Goal: Task Accomplishment & Management: Complete application form

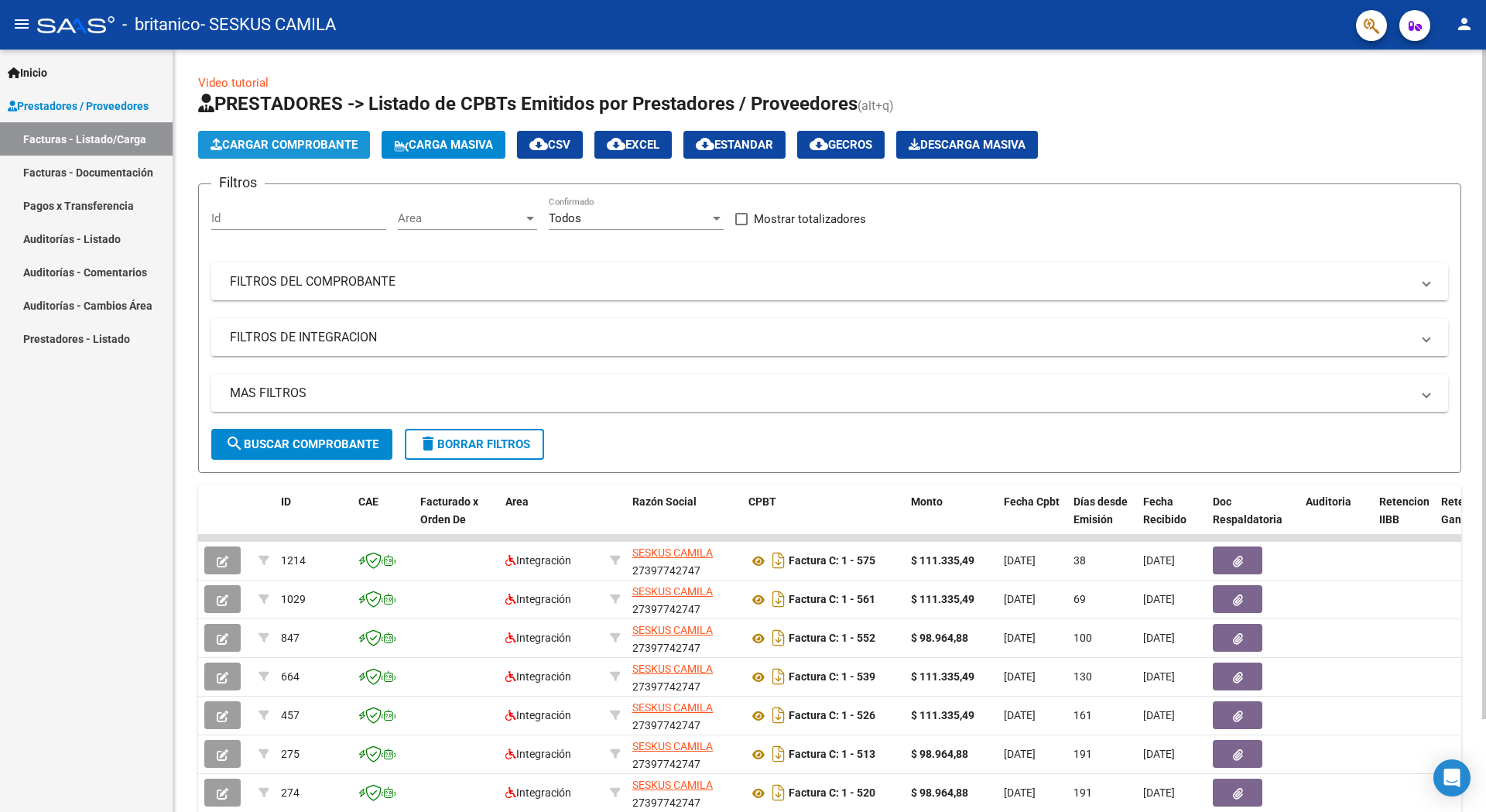
click at [351, 137] on button "Cargar Comprobante" at bounding box center [283, 145] width 172 height 28
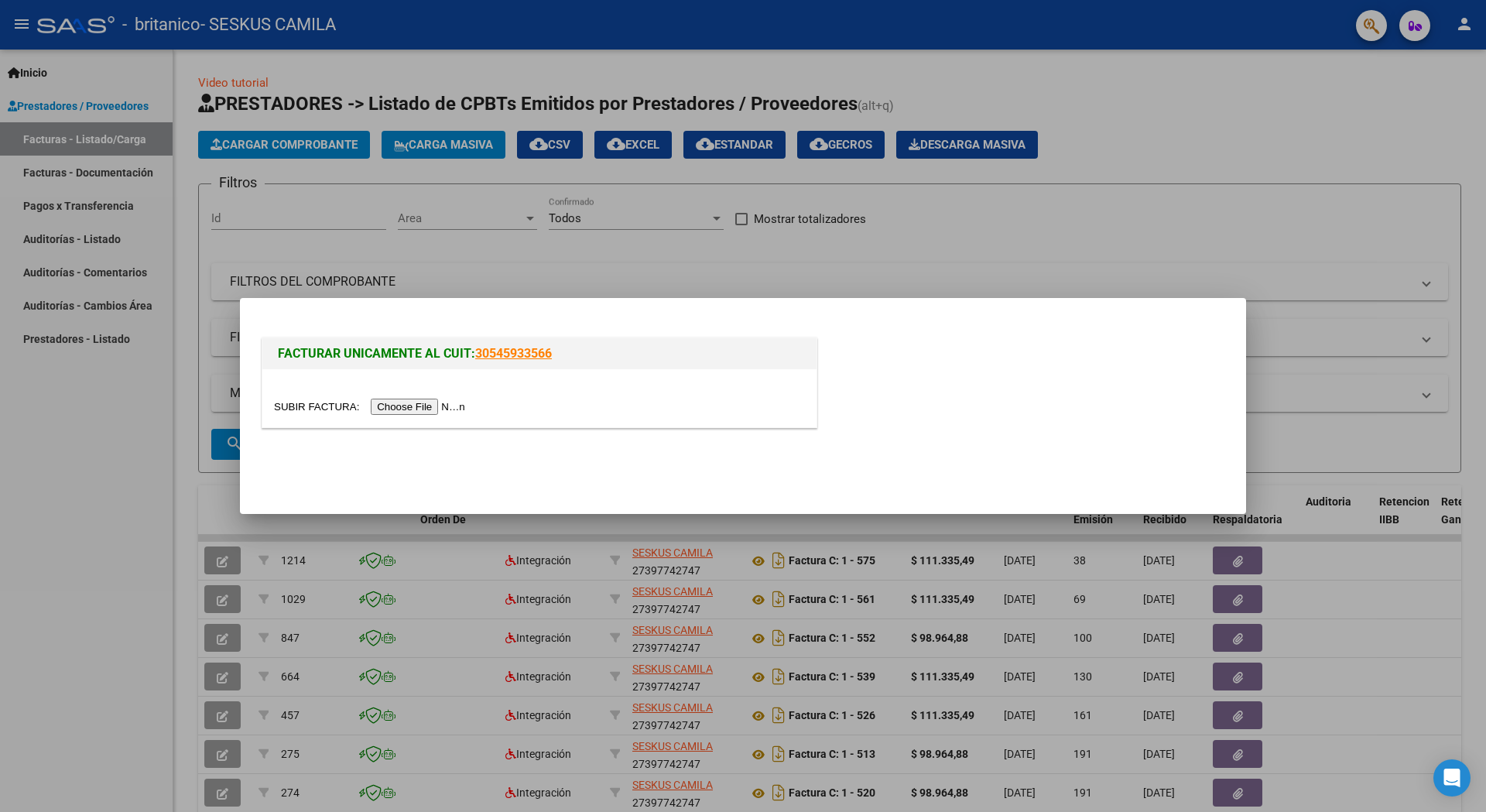
click at [401, 414] on input "file" at bounding box center [372, 406] width 196 height 17
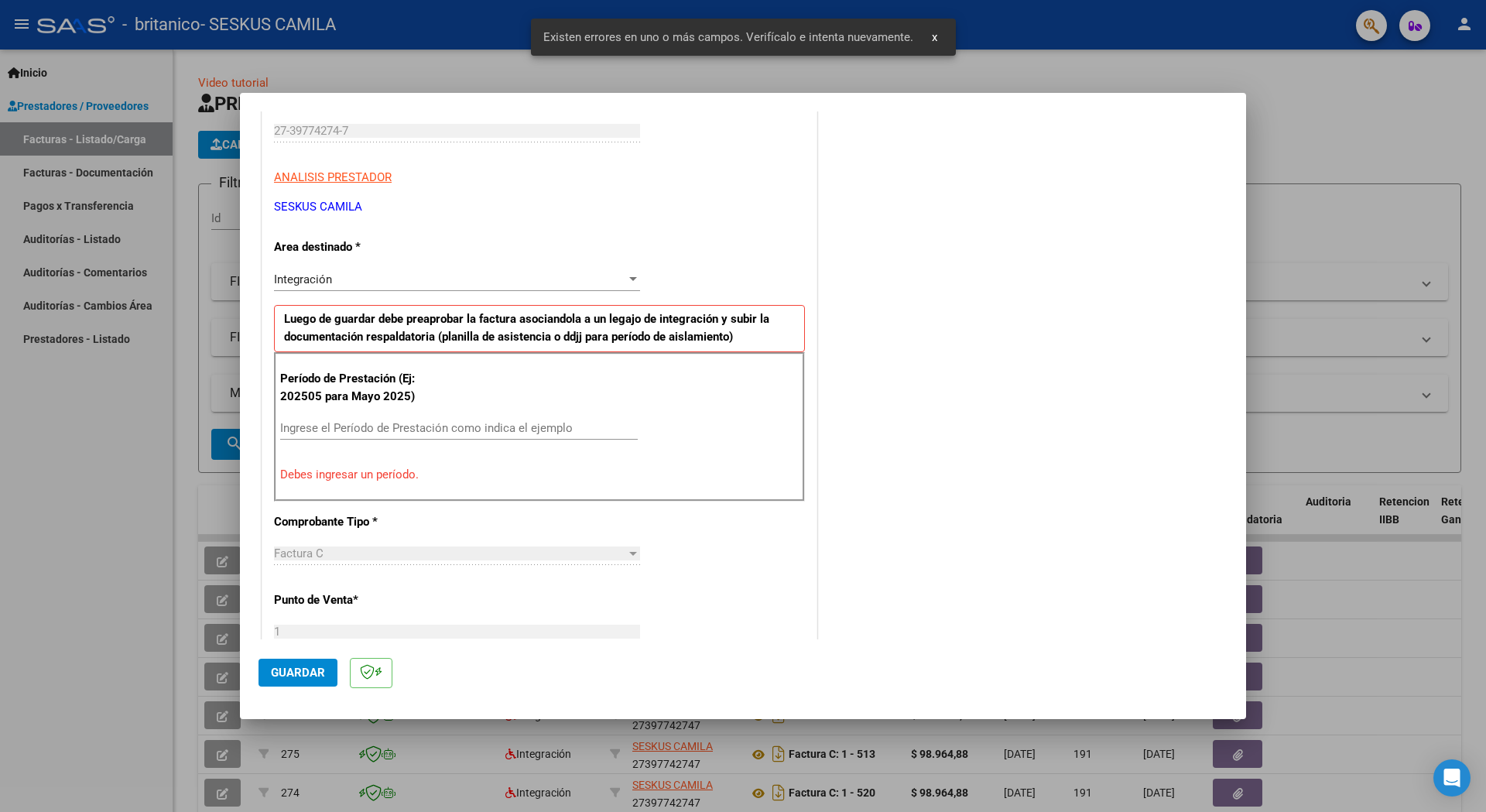
scroll to position [246, 0]
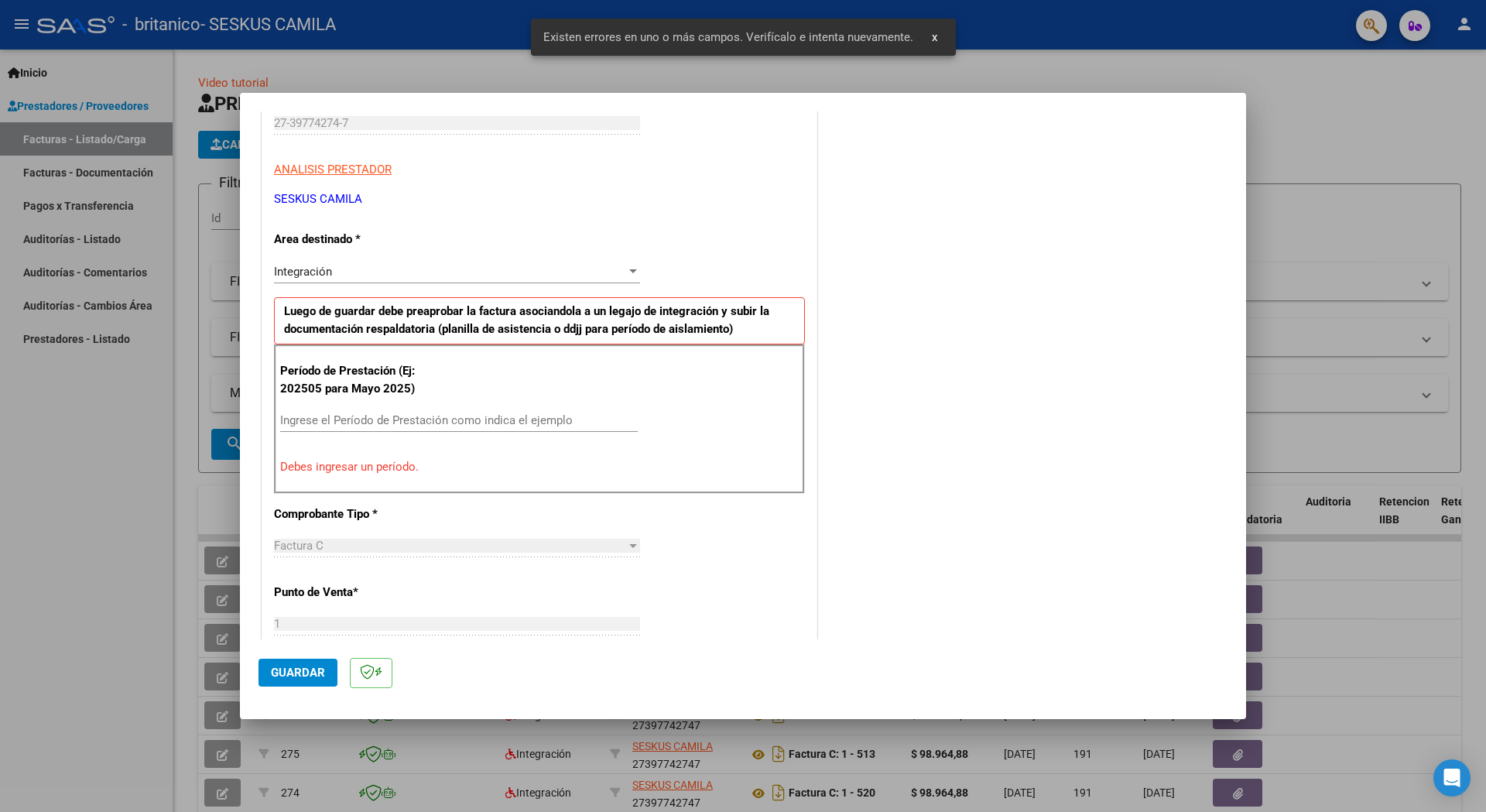
click at [354, 420] on input "Ingrese el Período de Prestación como indica el ejemplo" at bounding box center [459, 420] width 358 height 14
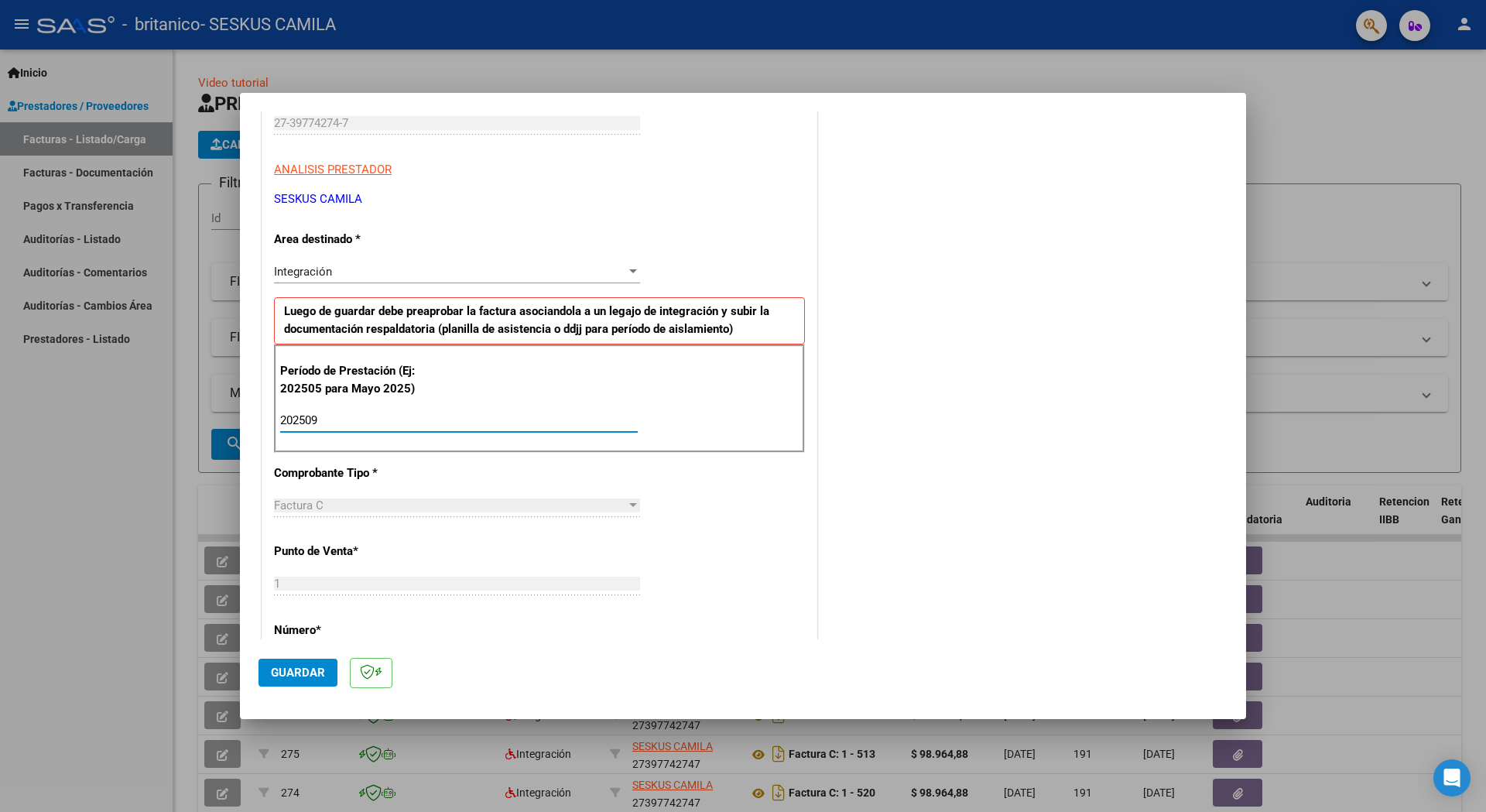
type input "202509"
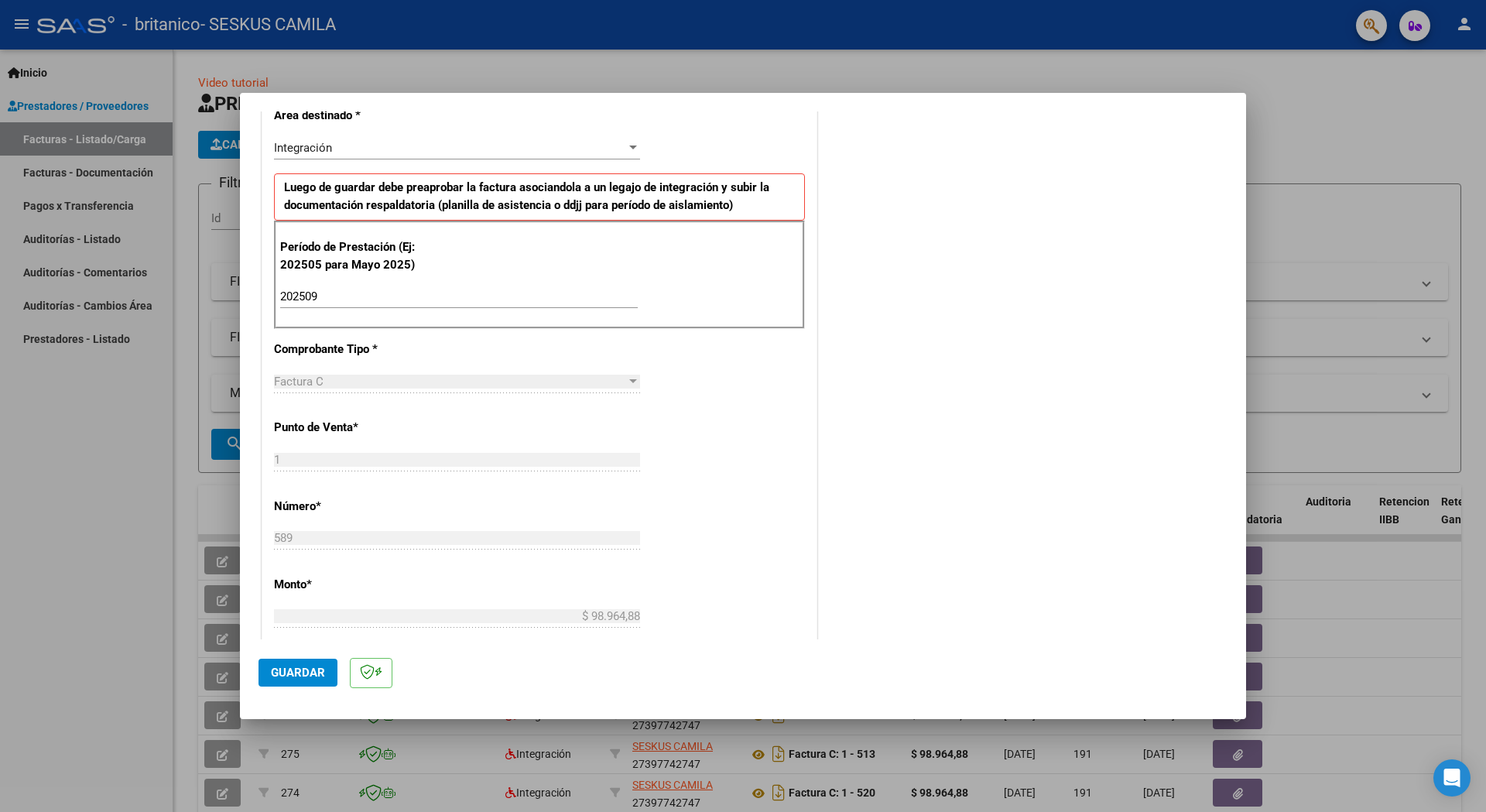
scroll to position [0, 0]
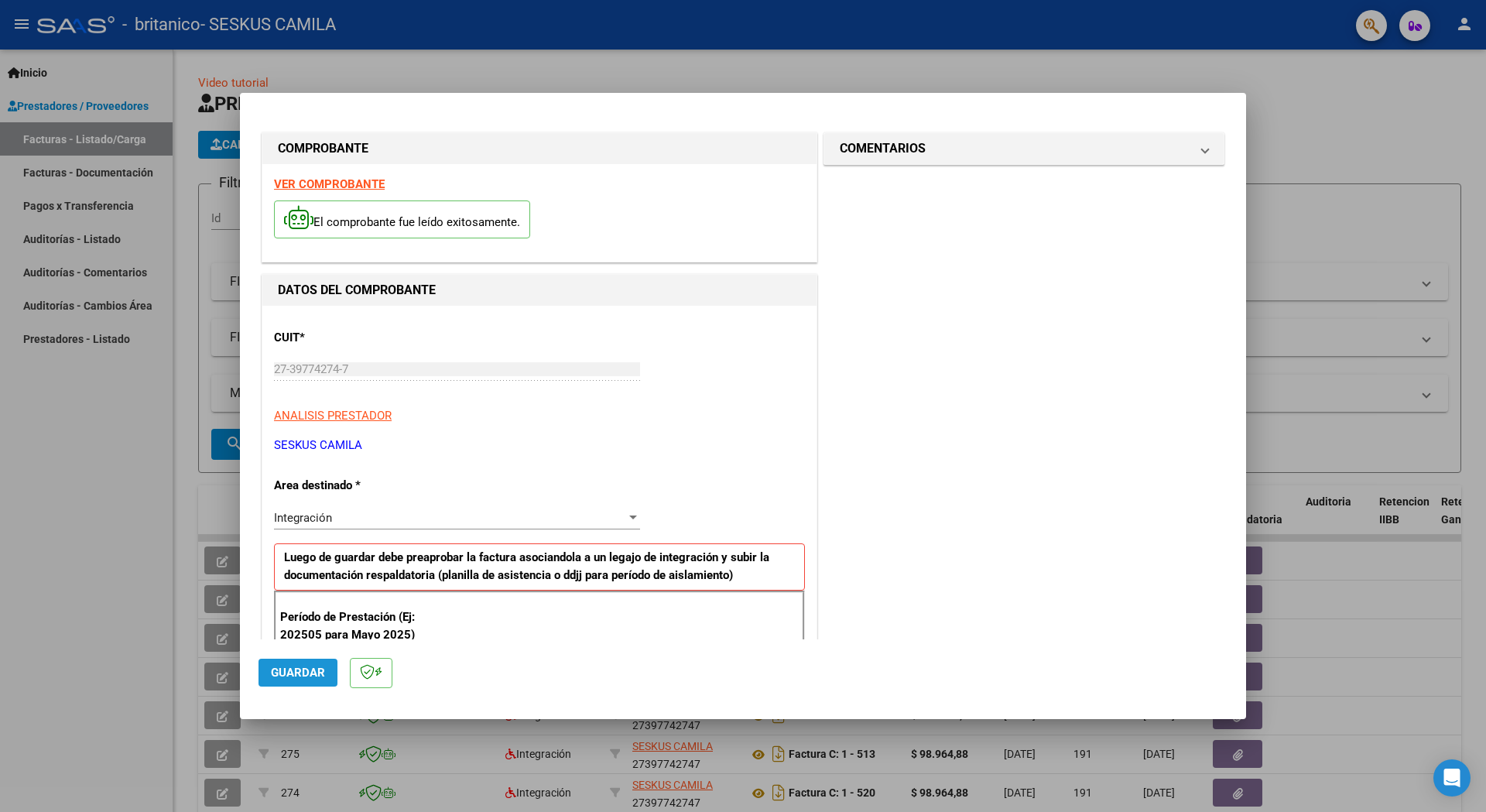
click at [289, 669] on span "Guardar" at bounding box center [297, 672] width 54 height 14
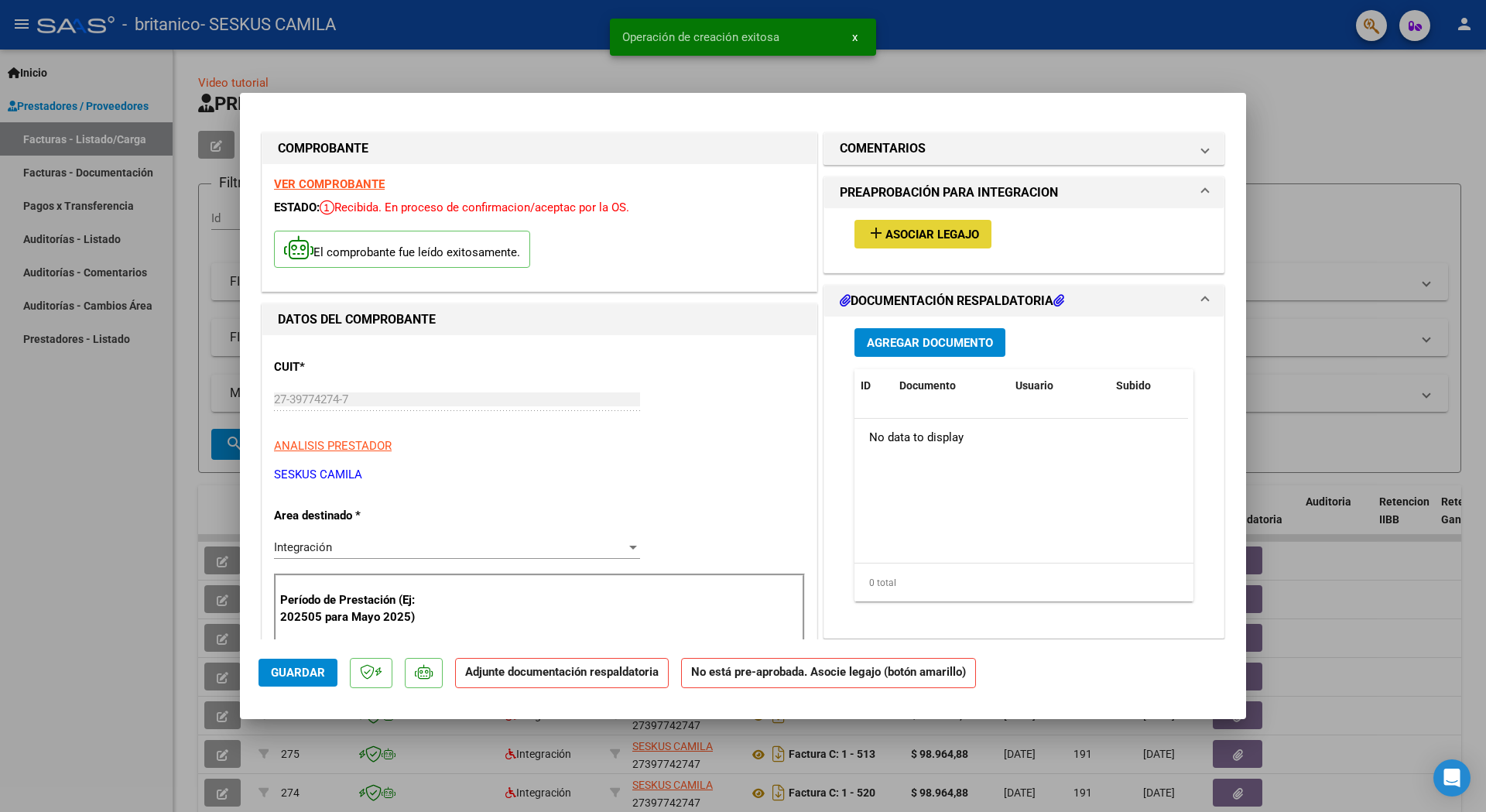
click at [931, 234] on span "Asociar Legajo" at bounding box center [931, 234] width 93 height 14
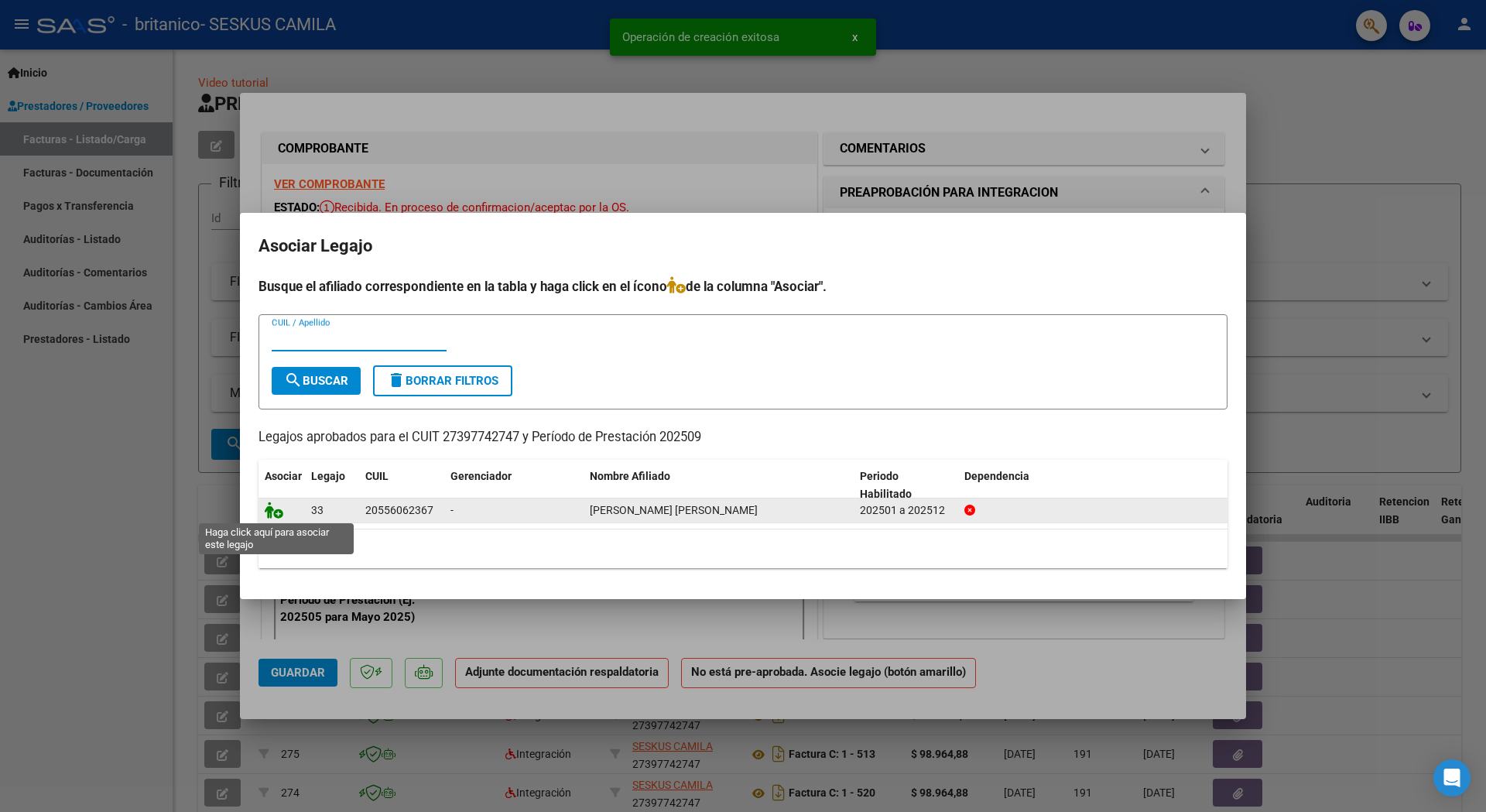
click at [278, 517] on icon at bounding box center [273, 509] width 19 height 17
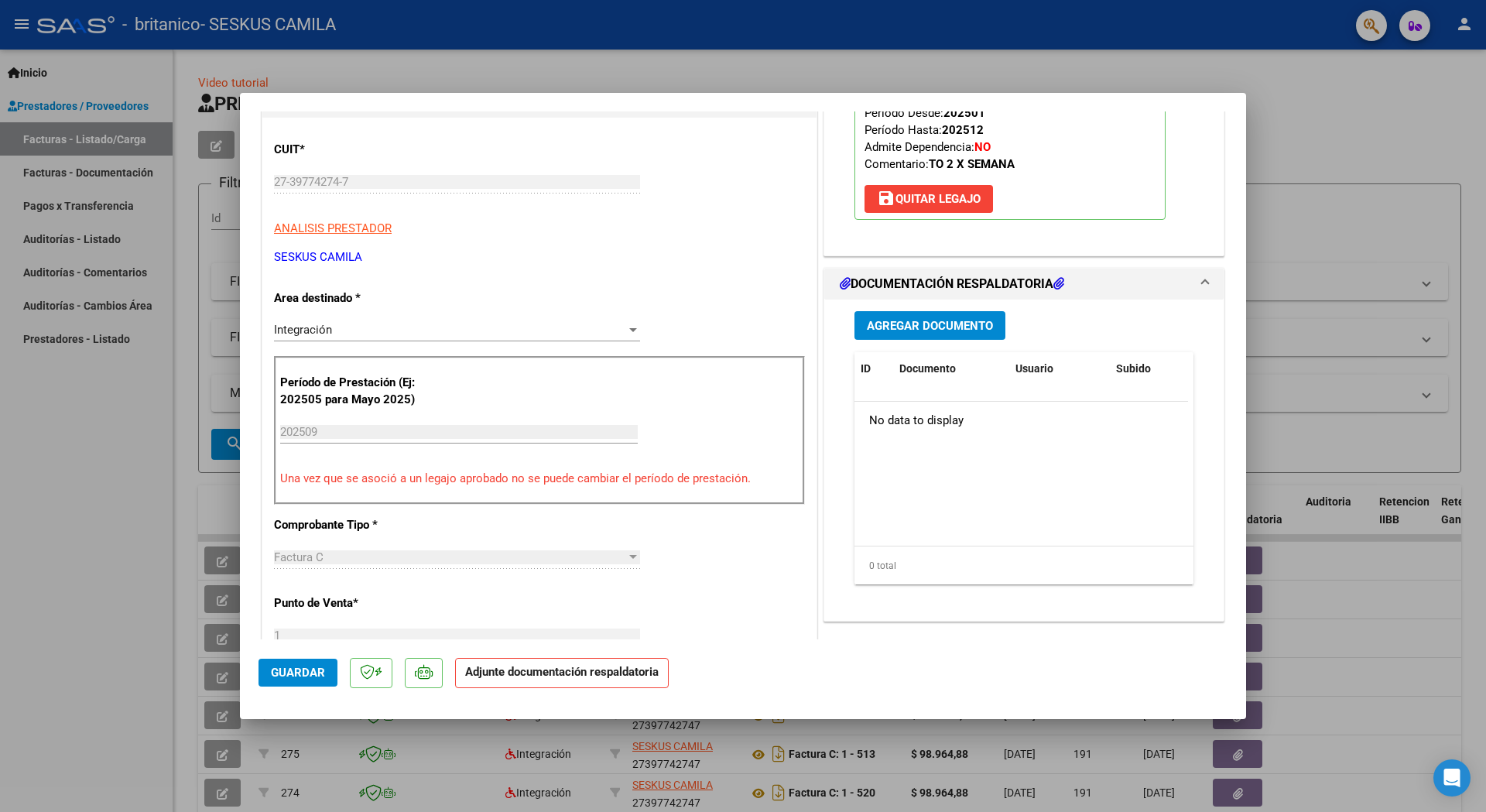
scroll to position [232, 0]
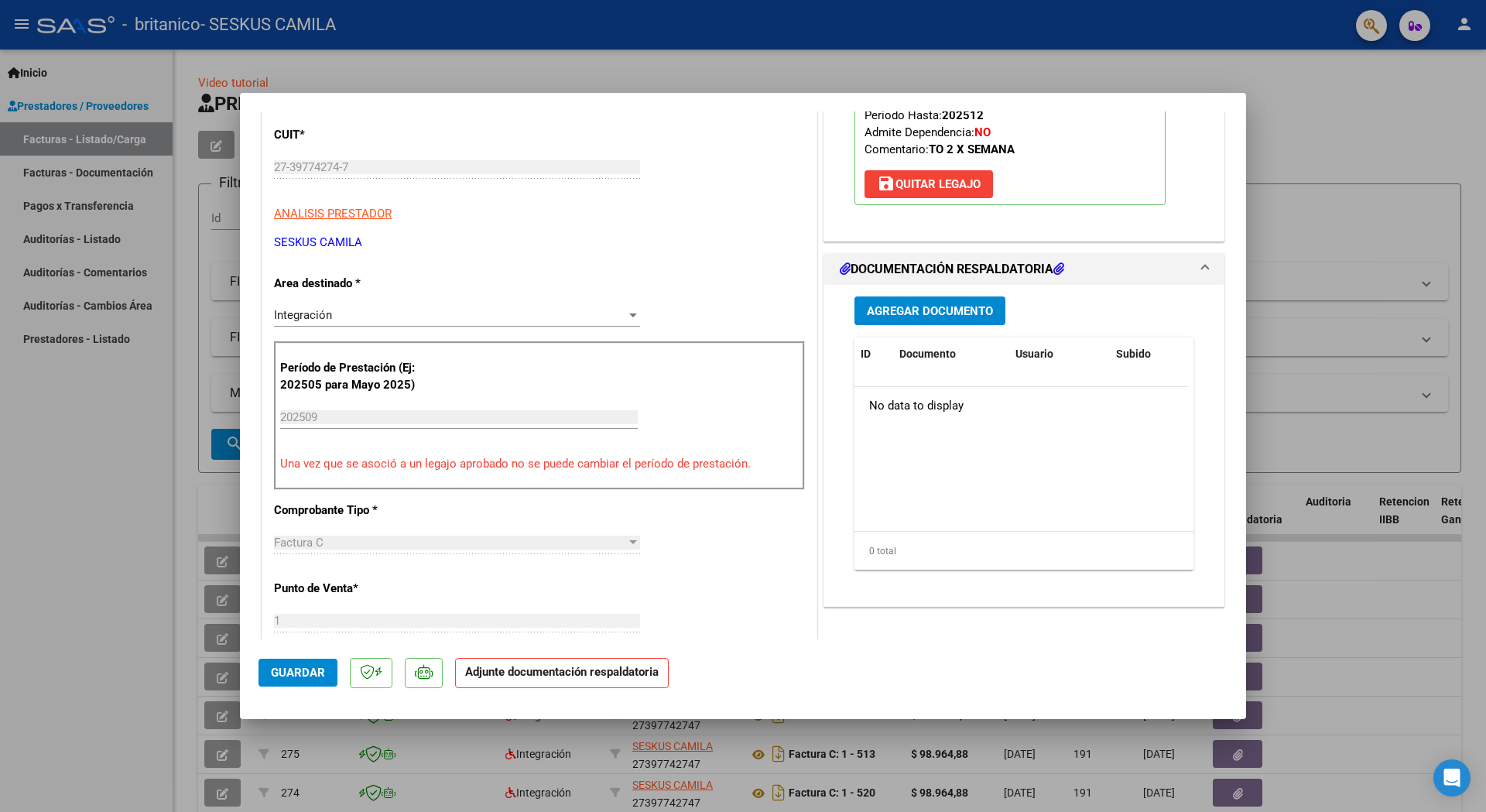
click at [939, 311] on span "Agregar Documento" at bounding box center [929, 311] width 126 height 14
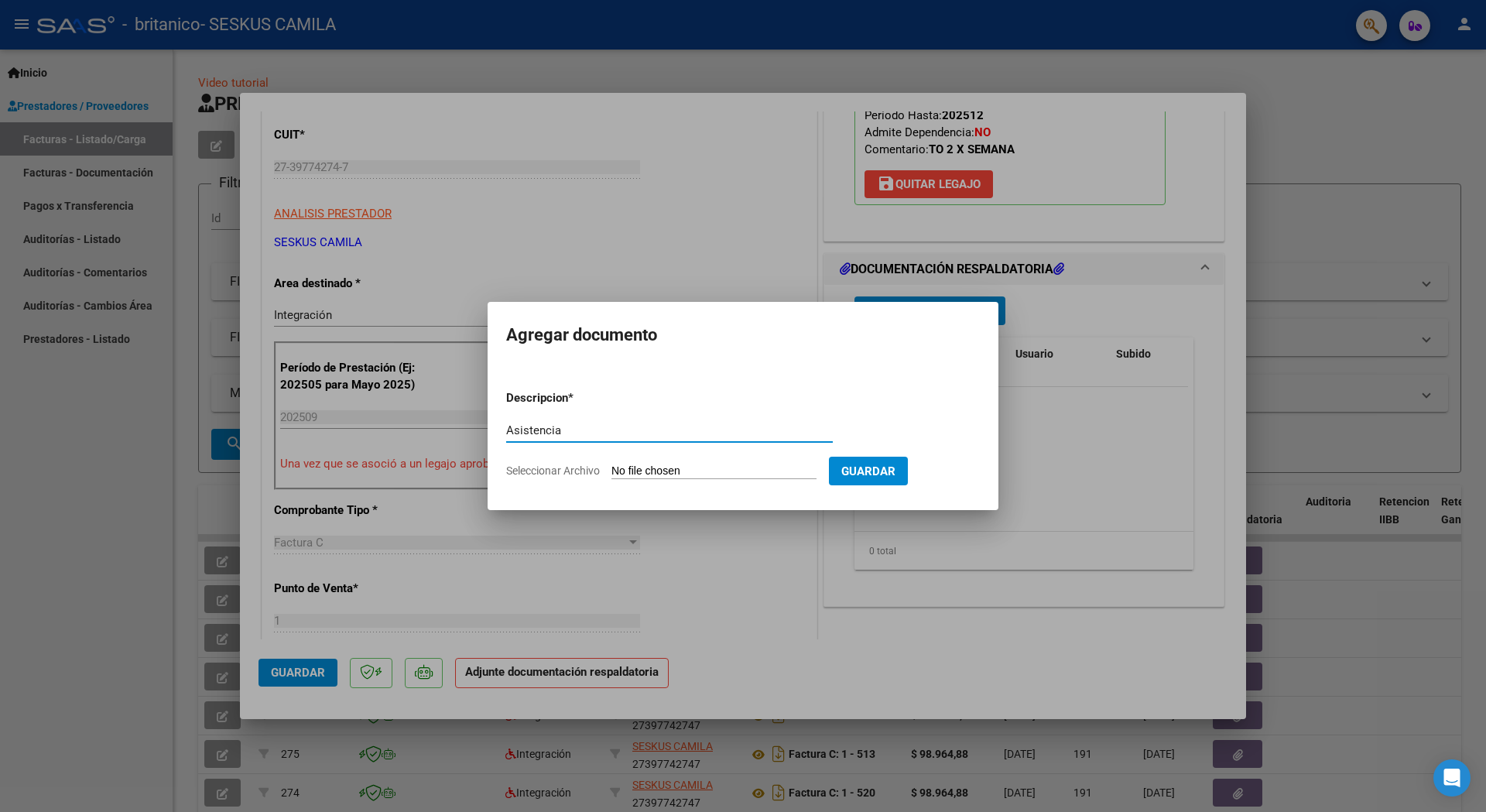
type input "Asistencia"
click at [639, 474] on input "Seleccionar Archivo" at bounding box center [714, 471] width 206 height 15
type input "C:\fakepath\Asist [PERSON_NAME] Sept TO.pdf"
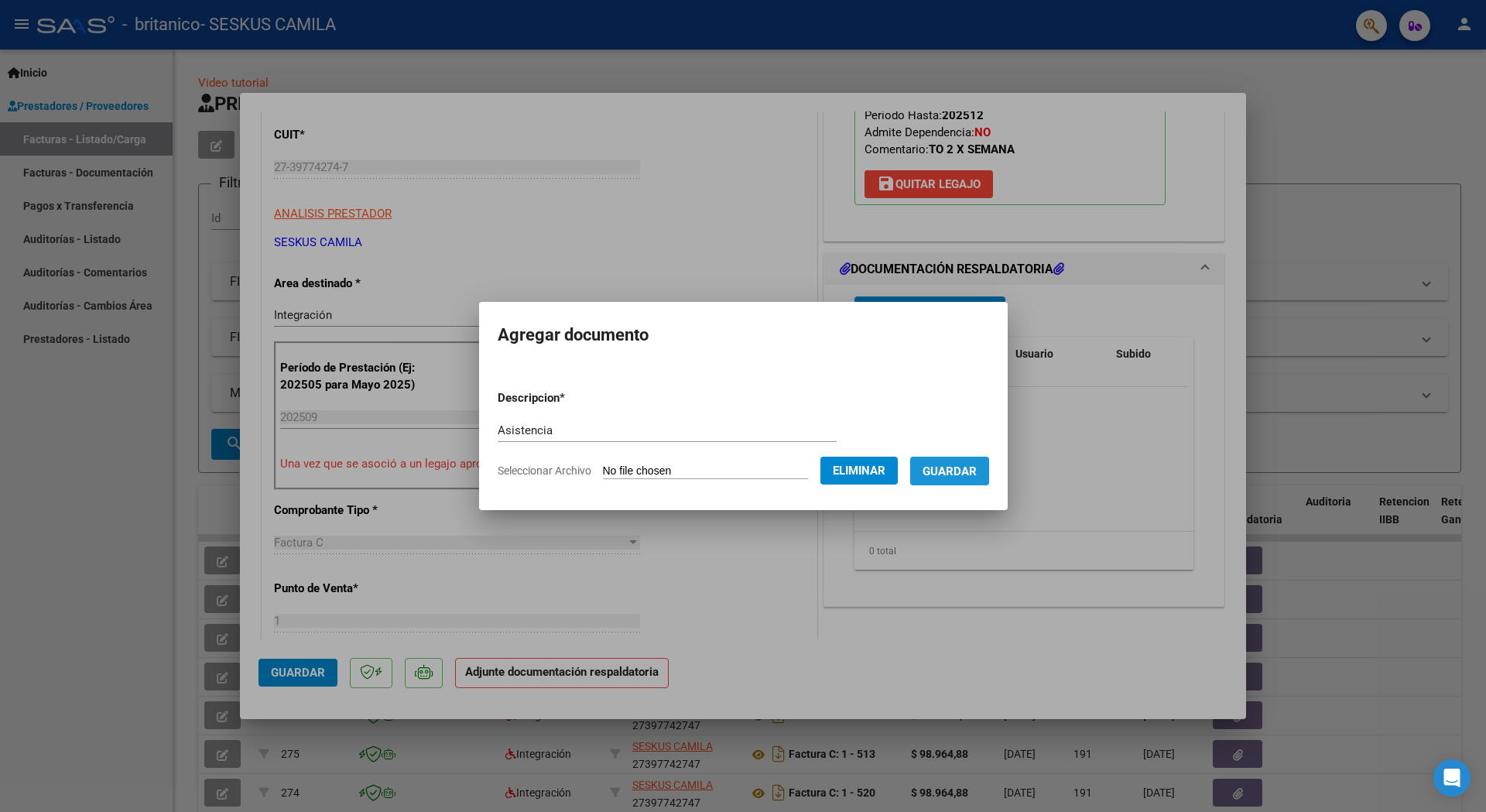
click at [961, 470] on span "Guardar" at bounding box center [949, 471] width 54 height 14
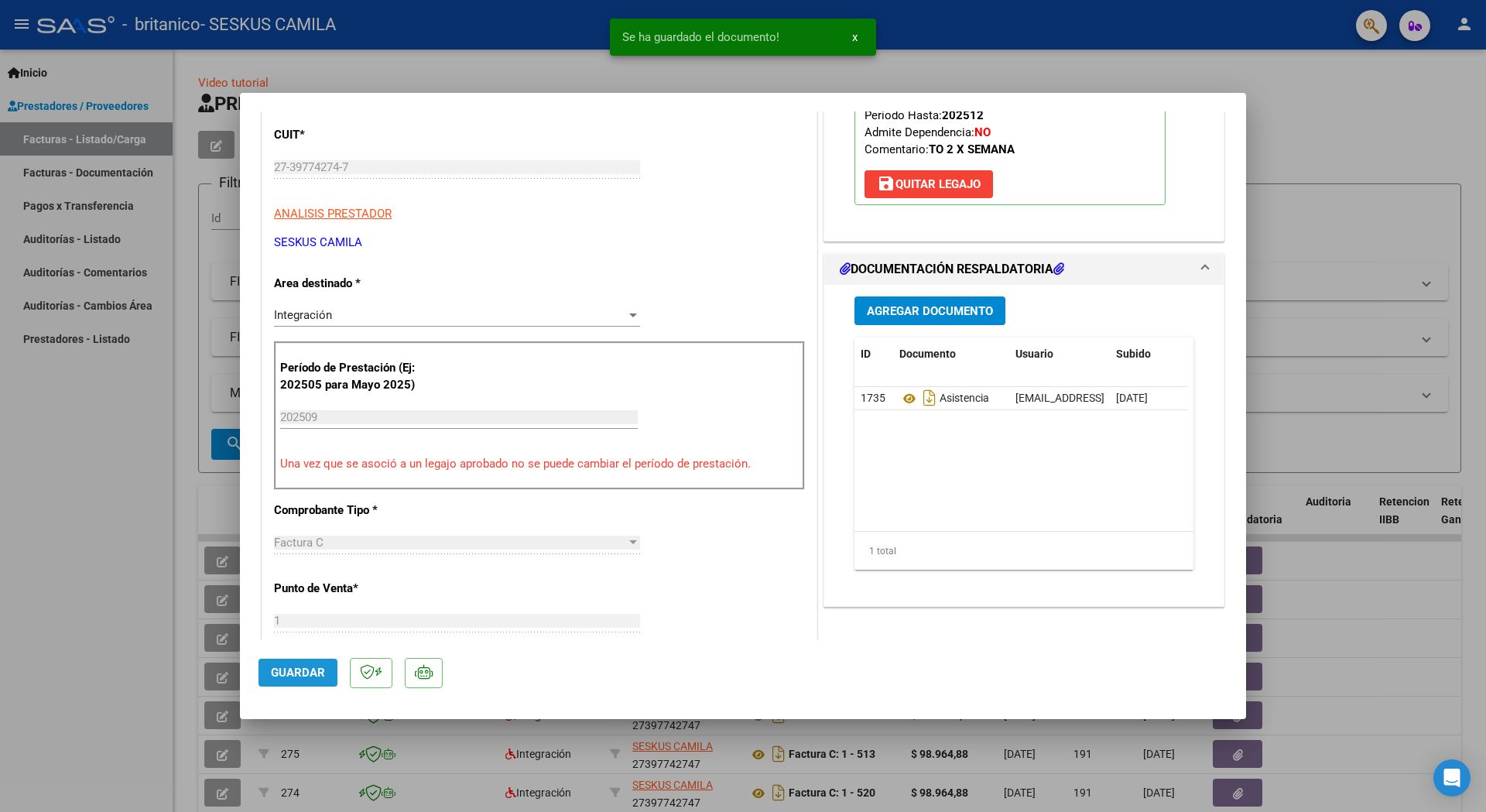
click at [295, 673] on span "Guardar" at bounding box center [297, 672] width 54 height 14
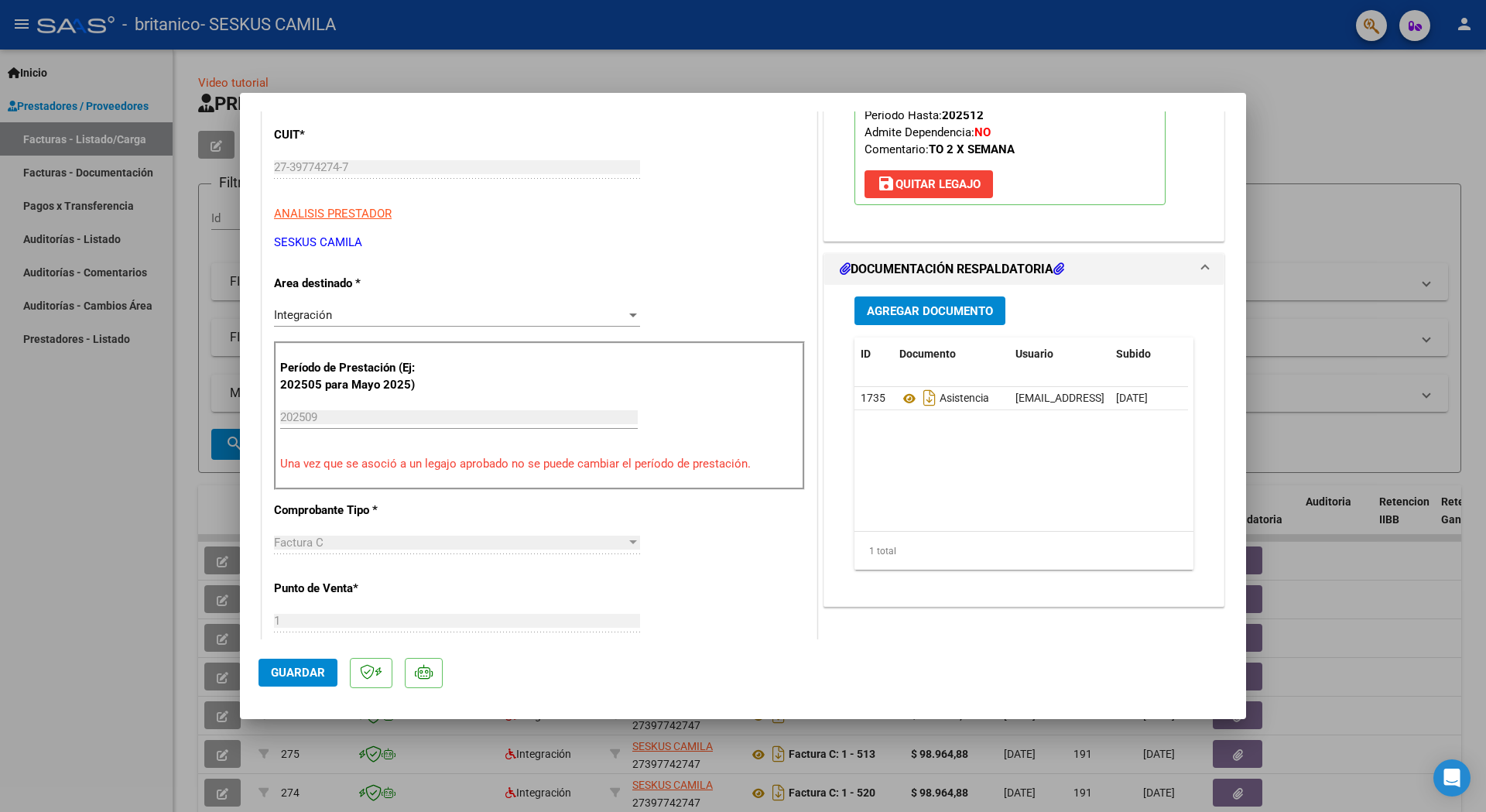
click at [114, 442] on div at bounding box center [743, 406] width 1486 height 812
type input "$ 0,00"
